Goal: Task Accomplishment & Management: Use online tool/utility

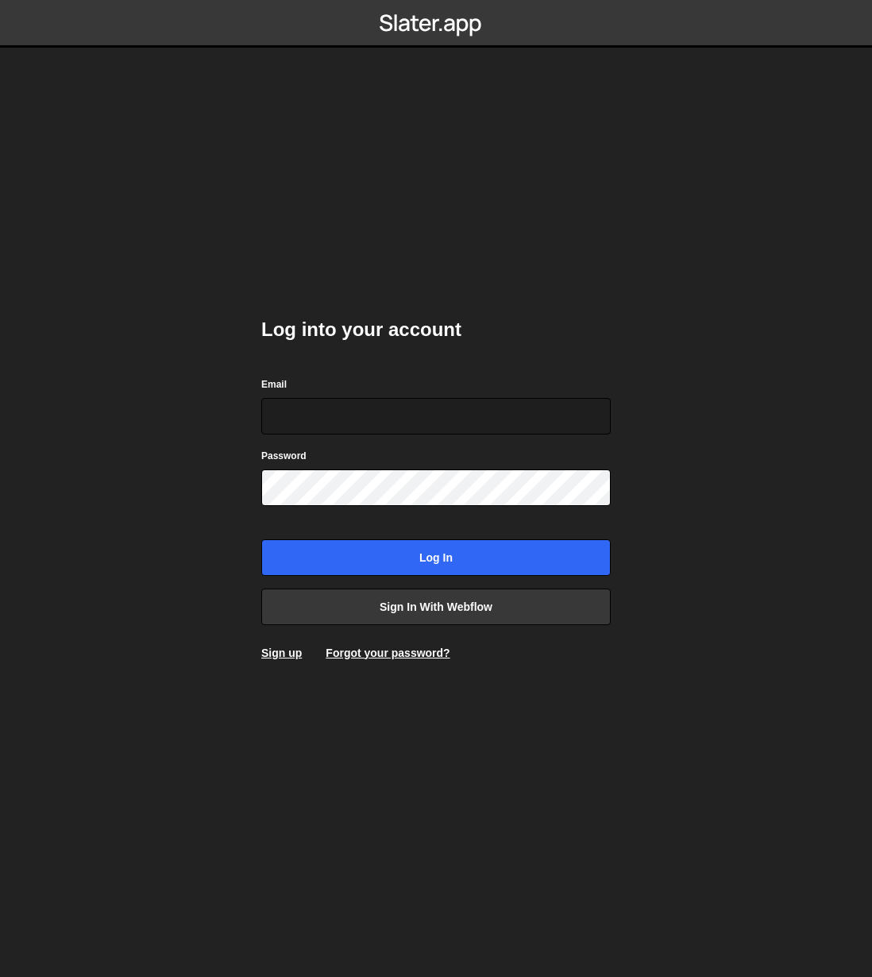
type input "bradley.brazis@gmail.com"
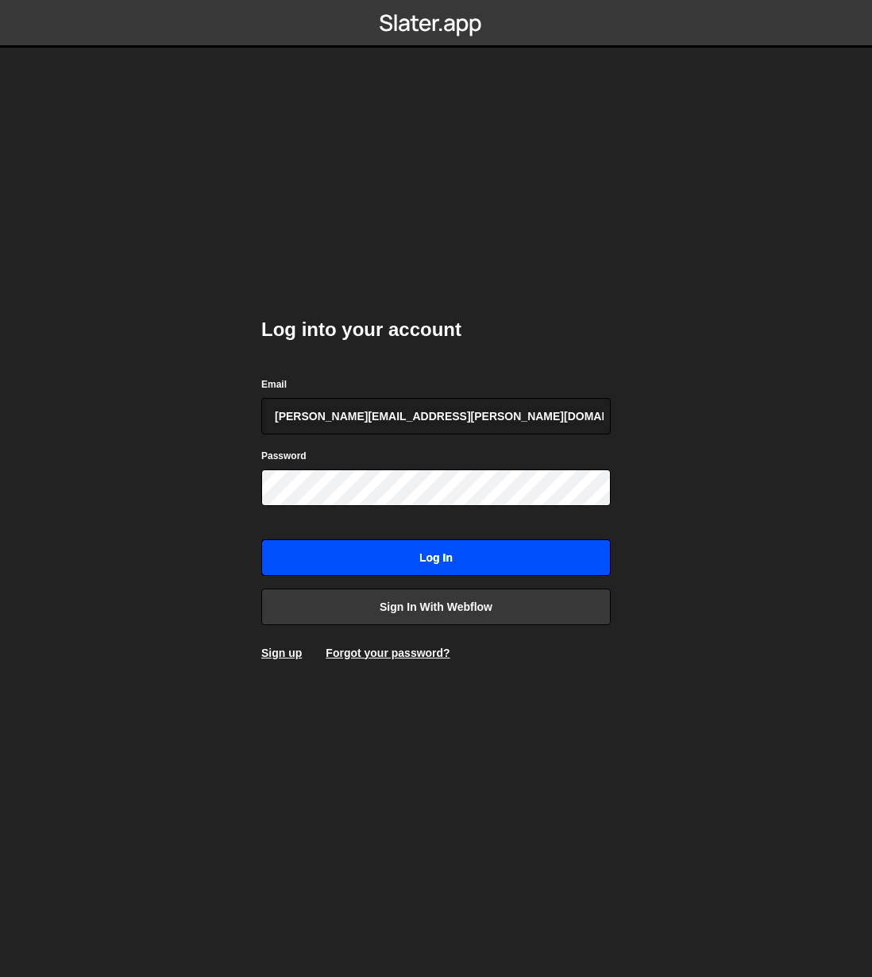
click at [460, 564] on input "Log in" at bounding box center [435, 557] width 349 height 37
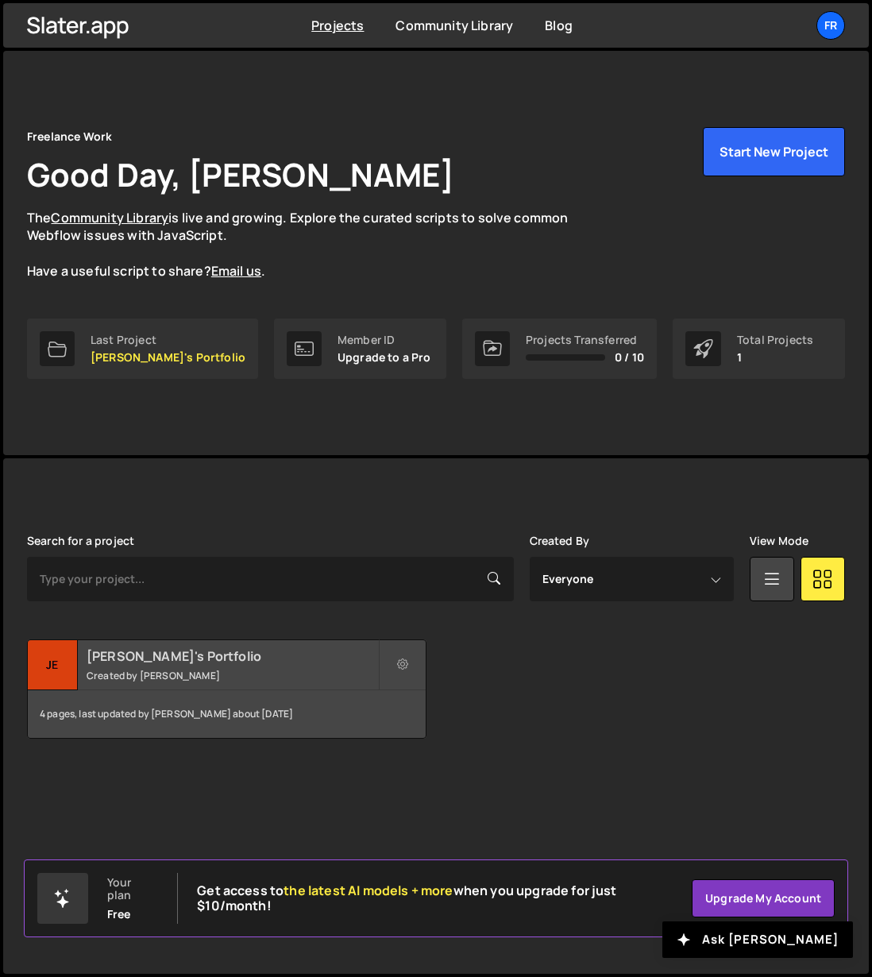
click at [295, 679] on small "Created by [PERSON_NAME]" at bounding box center [232, 676] width 291 height 14
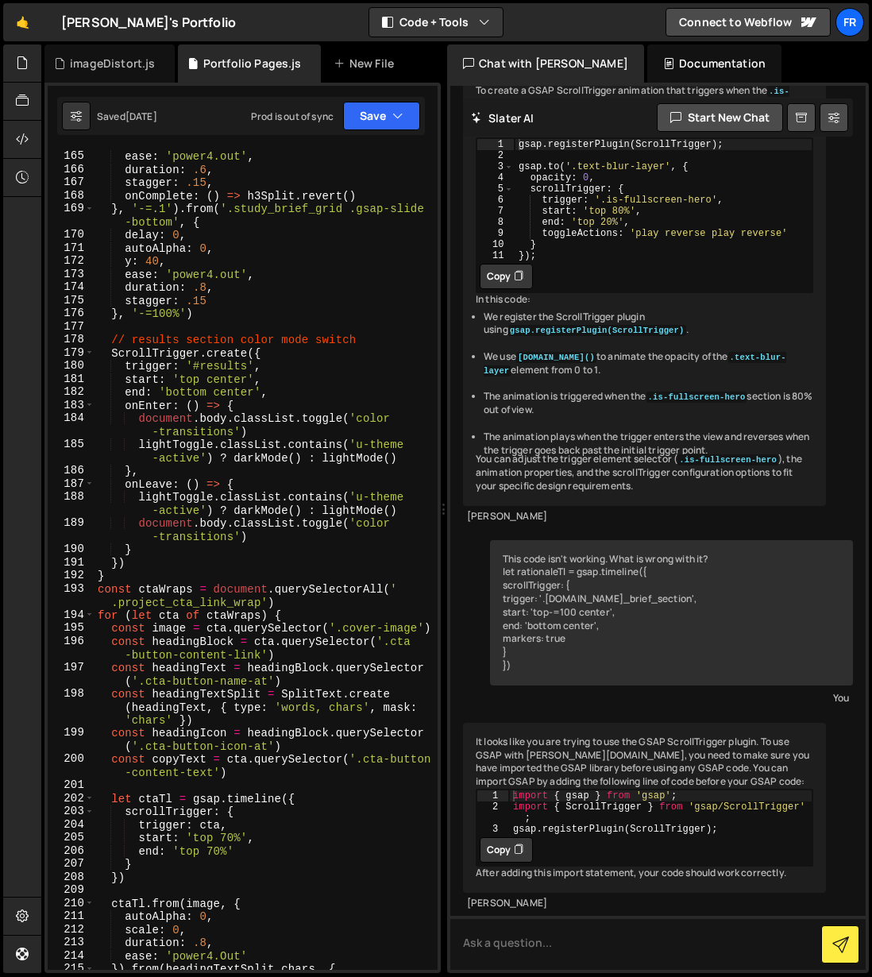
scroll to position [2334, 0]
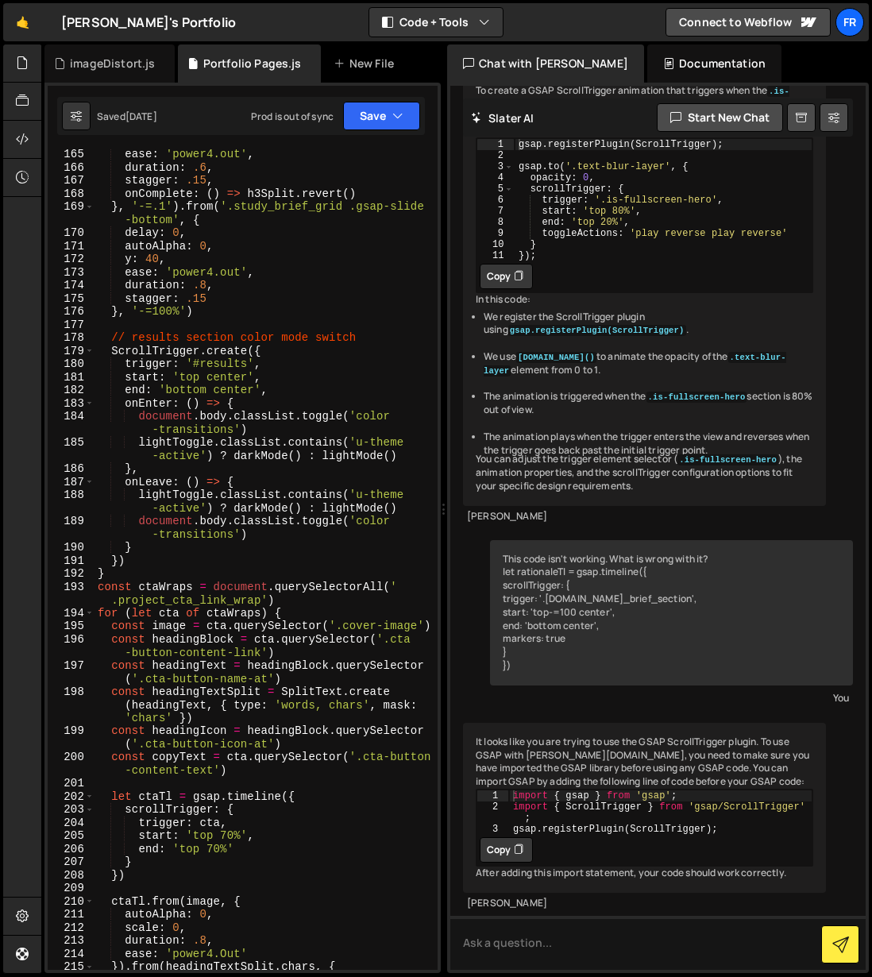
click at [114, 349] on div "ease : 'power4.out' , duration : .6 , stagger : .15 , onComplete : ( ) => h3Spl…" at bounding box center [266, 571] width 343 height 847
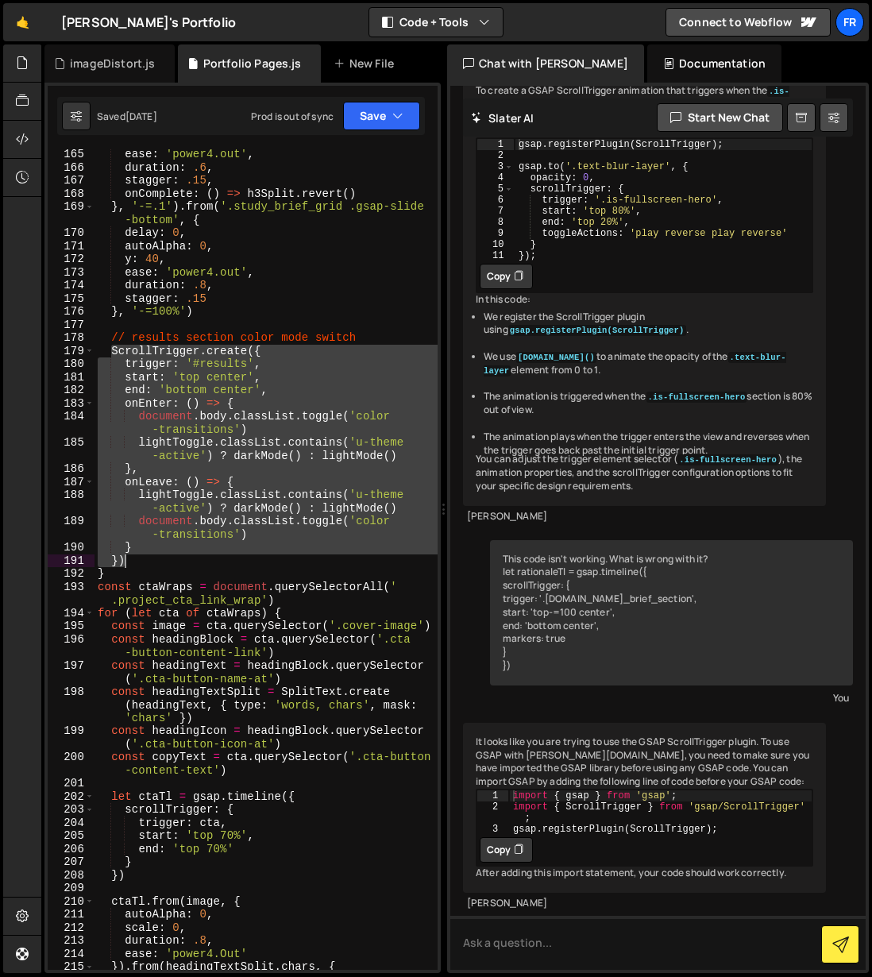
click at [164, 554] on div "ease : 'power4.out' , duration : .6 , stagger : .15 , onComplete : ( ) => h3Spl…" at bounding box center [266, 571] width 343 height 847
click at [179, 559] on div "ease : 'power4.out' , duration : .6 , stagger : .15 , onComplete : ( ) => h3Spl…" at bounding box center [266, 559] width 343 height 820
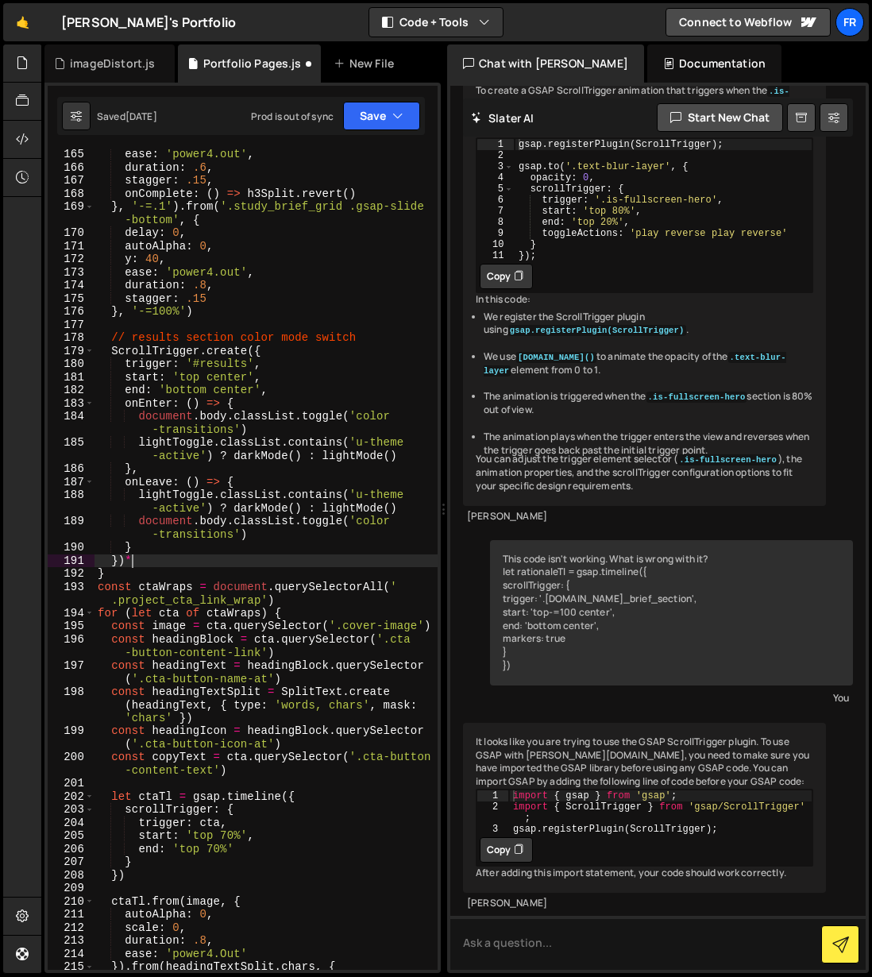
scroll to position [0, 33]
click at [111, 347] on div "ease : 'power4.out' , duration : .6 , stagger : .15 , onComplete : ( ) => h3Spl…" at bounding box center [266, 571] width 343 height 847
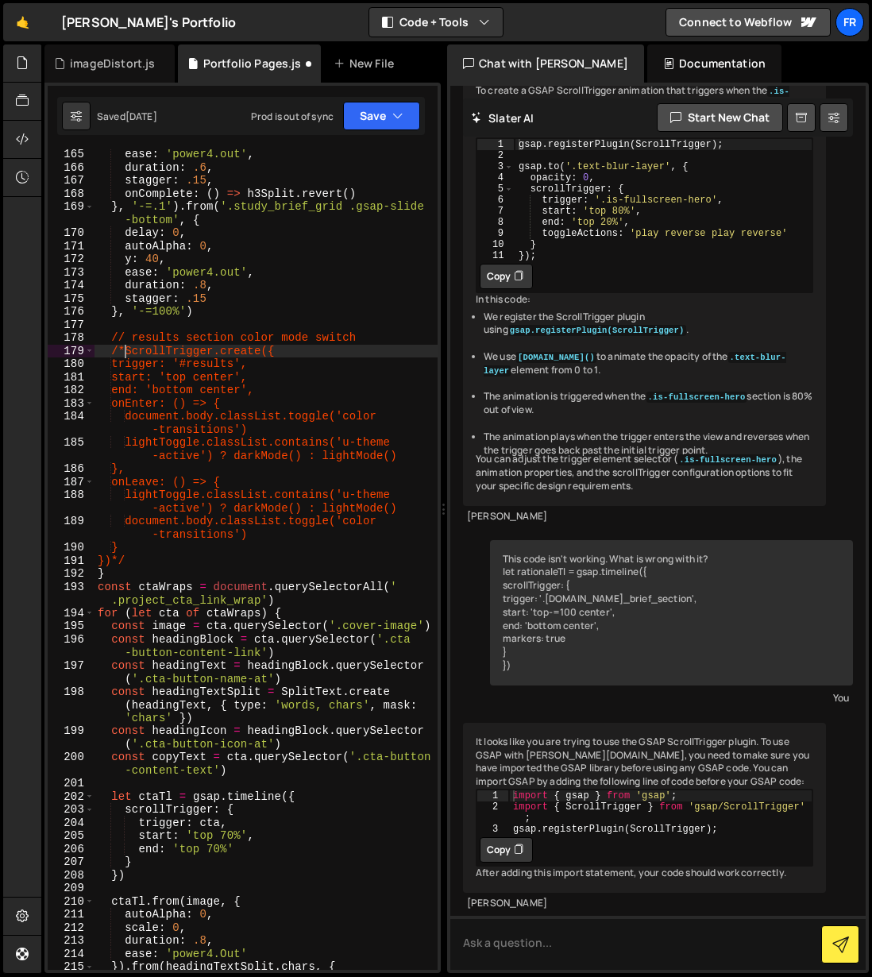
click at [206, 539] on div "ease : 'power4.out' , duration : .6 , stagger : .15 , onComplete : ( ) => h3Spl…" at bounding box center [266, 571] width 343 height 847
click at [184, 560] on div "ease : 'power4.out' , duration : .6 , stagger : .15 , onComplete : ( ) => h3Spl…" at bounding box center [266, 571] width 343 height 847
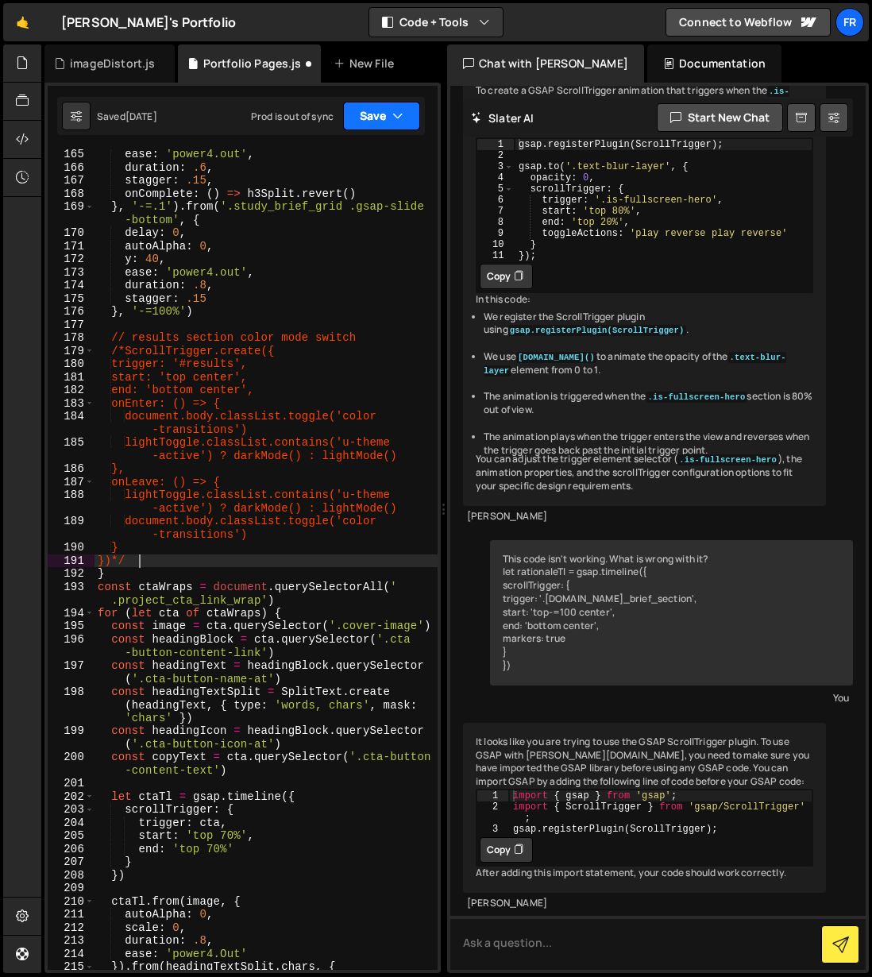
type textarea "})*/"
click at [377, 122] on button "Save" at bounding box center [381, 116] width 77 height 29
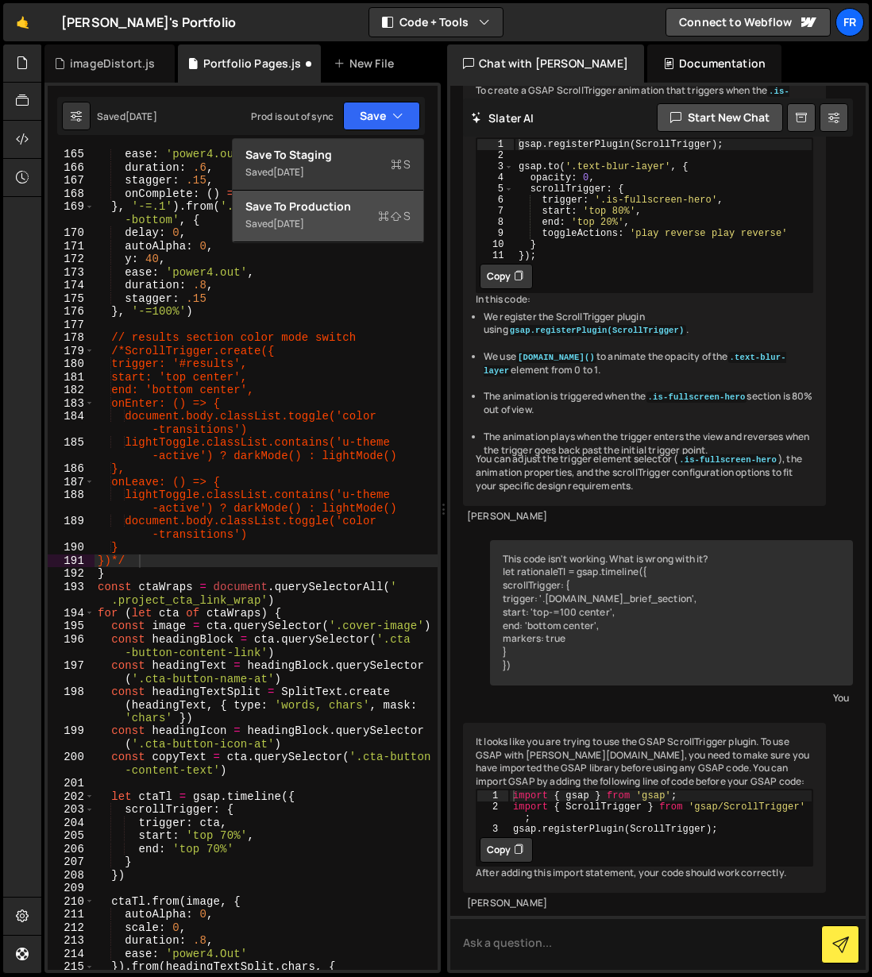
click at [342, 212] on div "Save to Production S" at bounding box center [327, 207] width 165 height 16
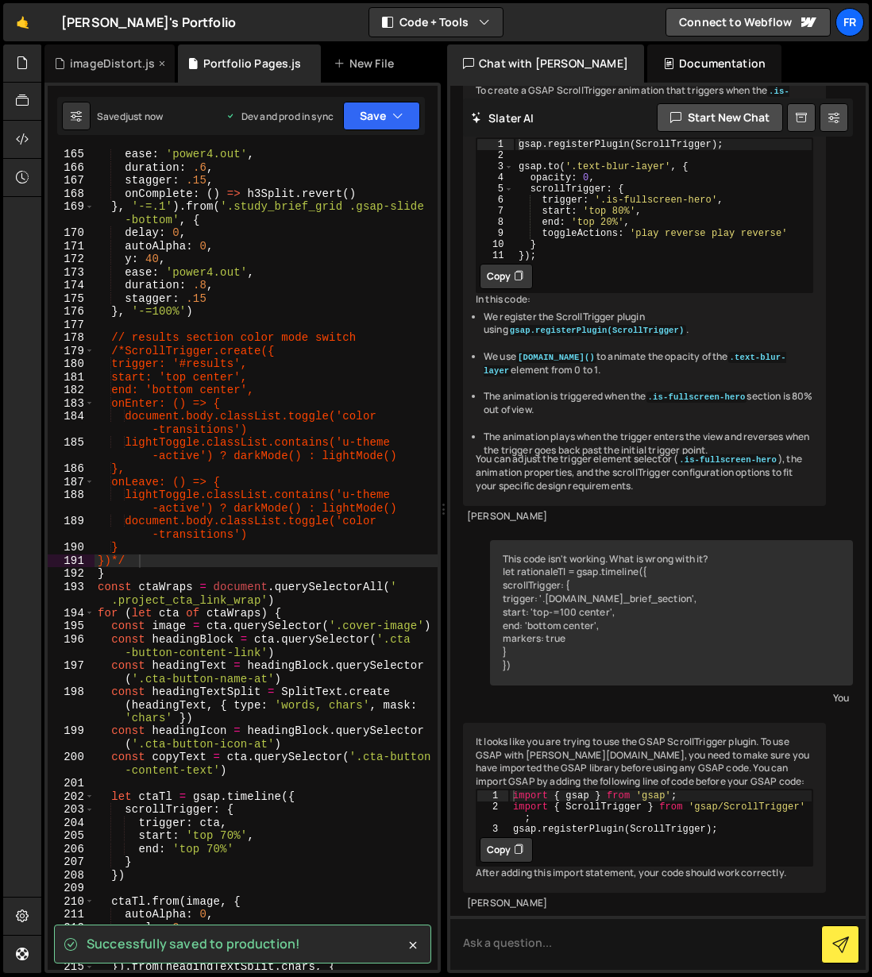
click at [108, 64] on div "imageDistort.js" at bounding box center [112, 64] width 85 height 16
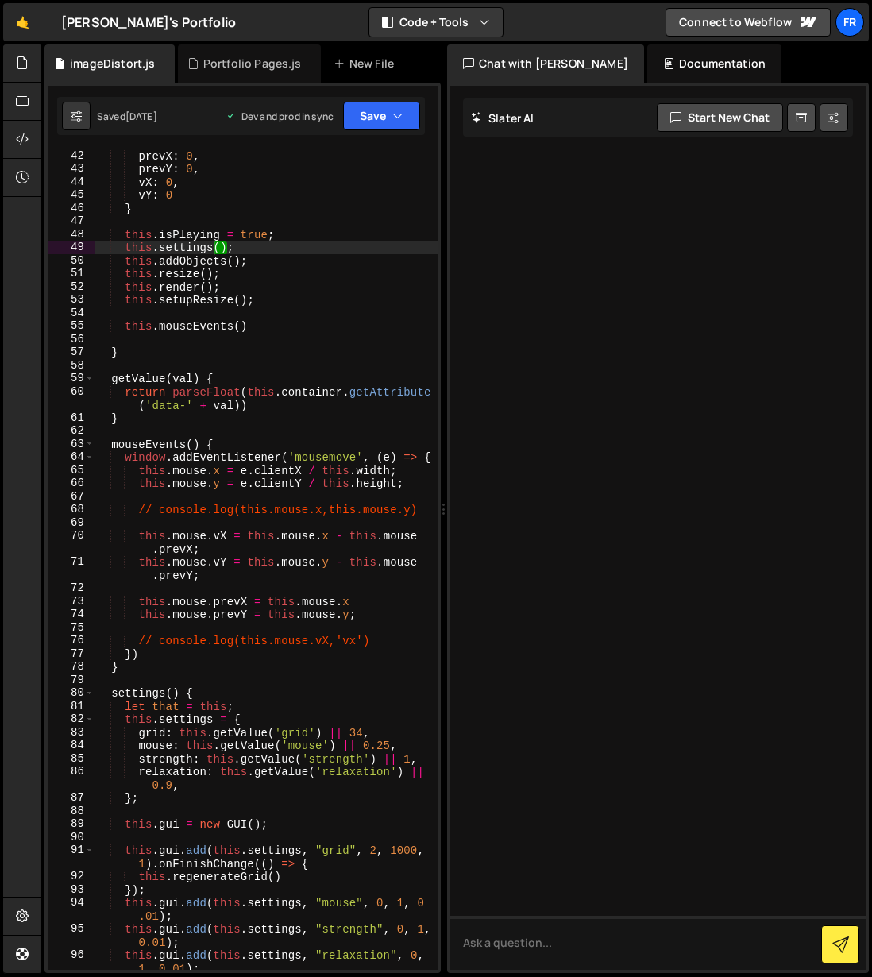
scroll to position [164, 0]
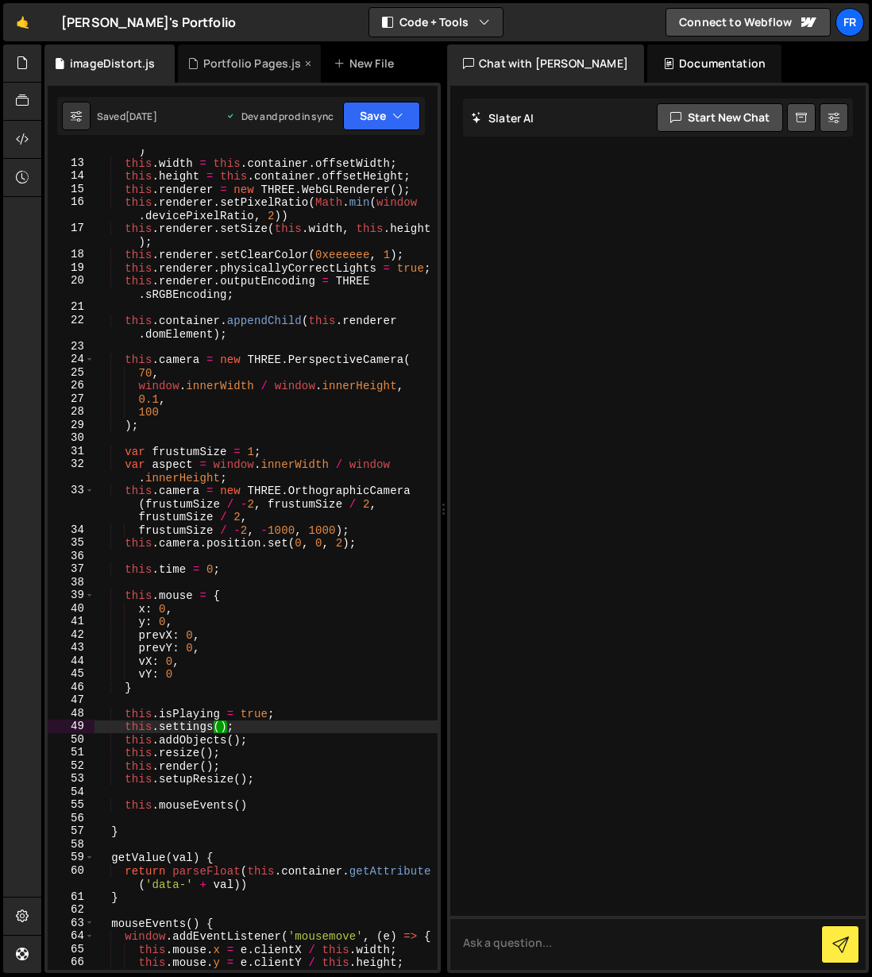
click at [226, 66] on div "Portfolio Pages.js" at bounding box center [252, 64] width 98 height 16
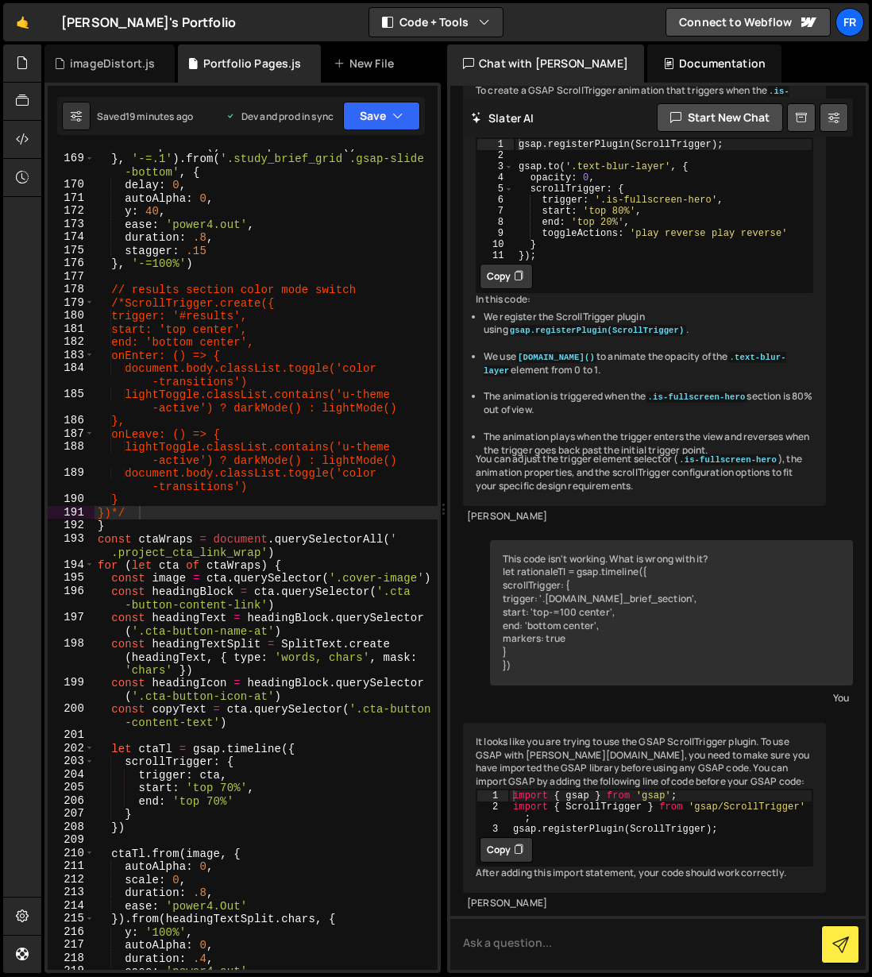
scroll to position [2384, 0]
